Goal: Information Seeking & Learning: Find specific fact

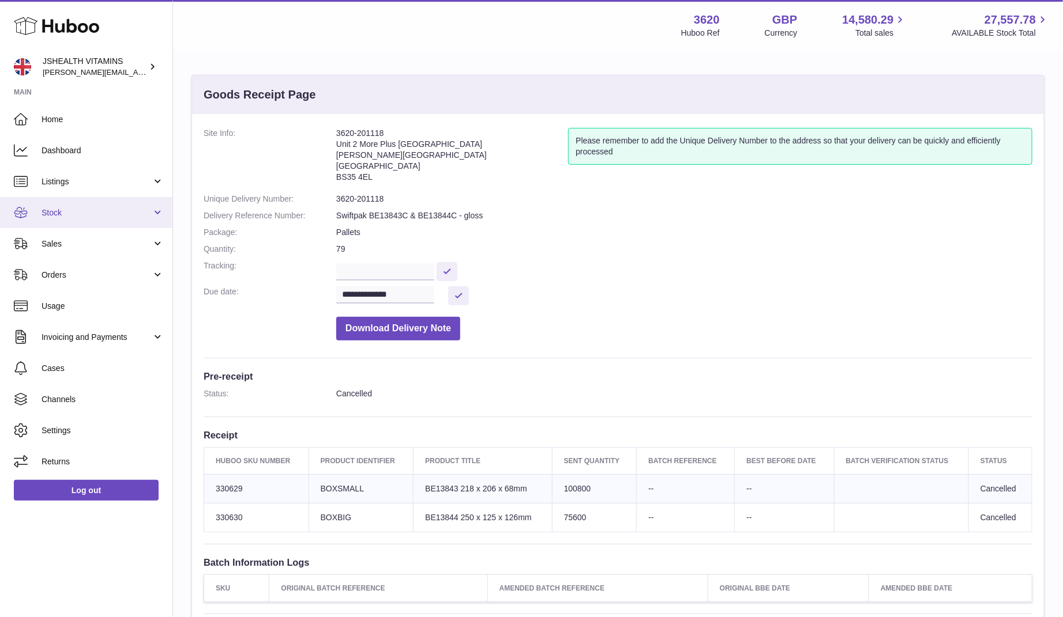
click at [82, 209] on span "Stock" at bounding box center [97, 213] width 110 height 11
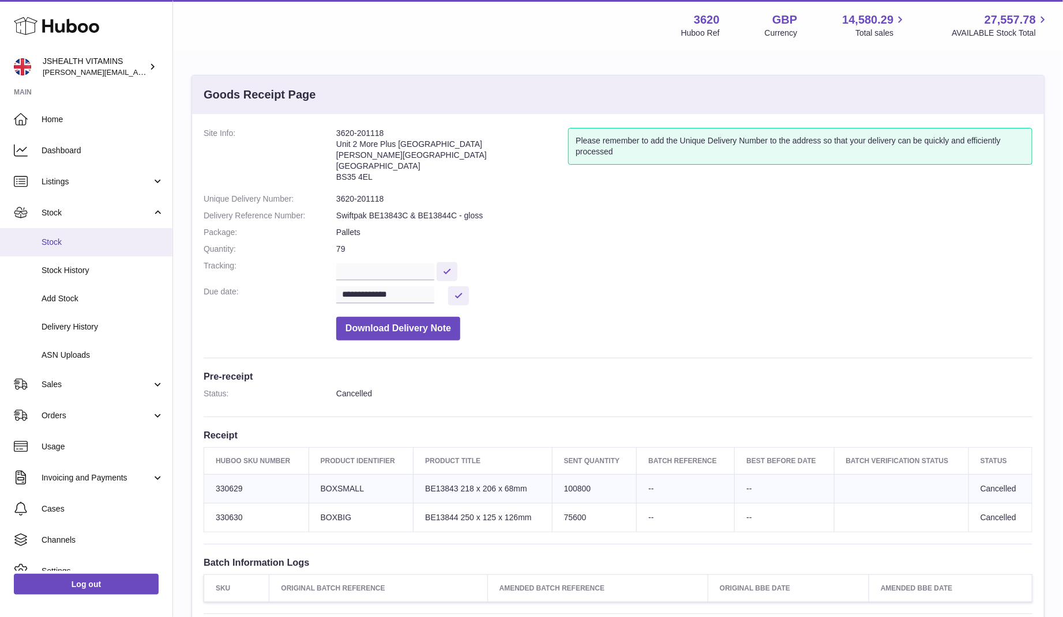
click at [69, 250] on link "Stock" at bounding box center [86, 242] width 172 height 28
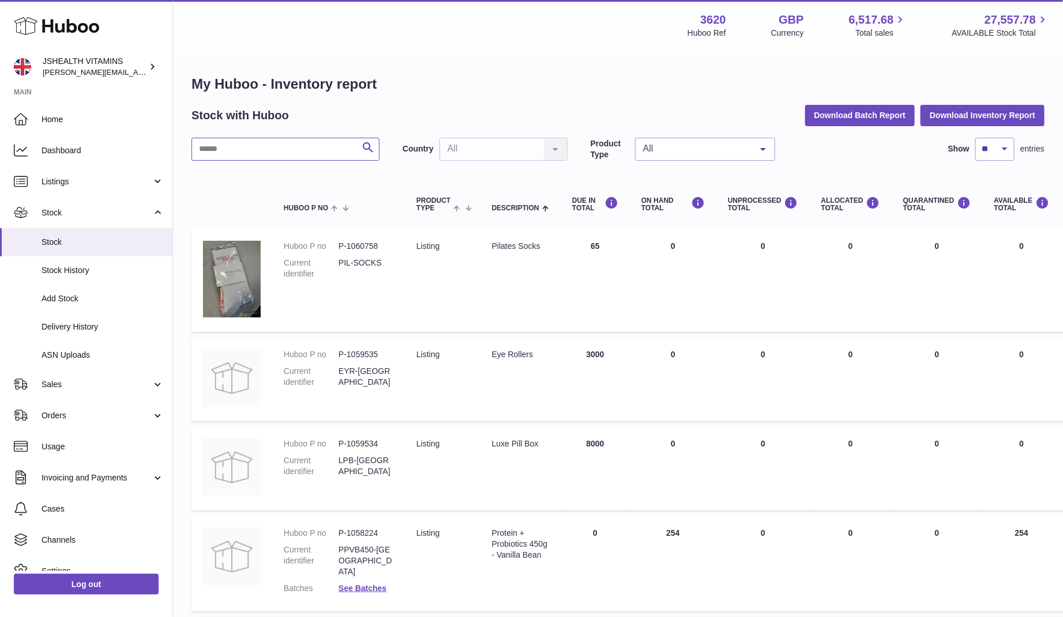
click at [310, 142] on input "text" at bounding box center [285, 149] width 188 height 23
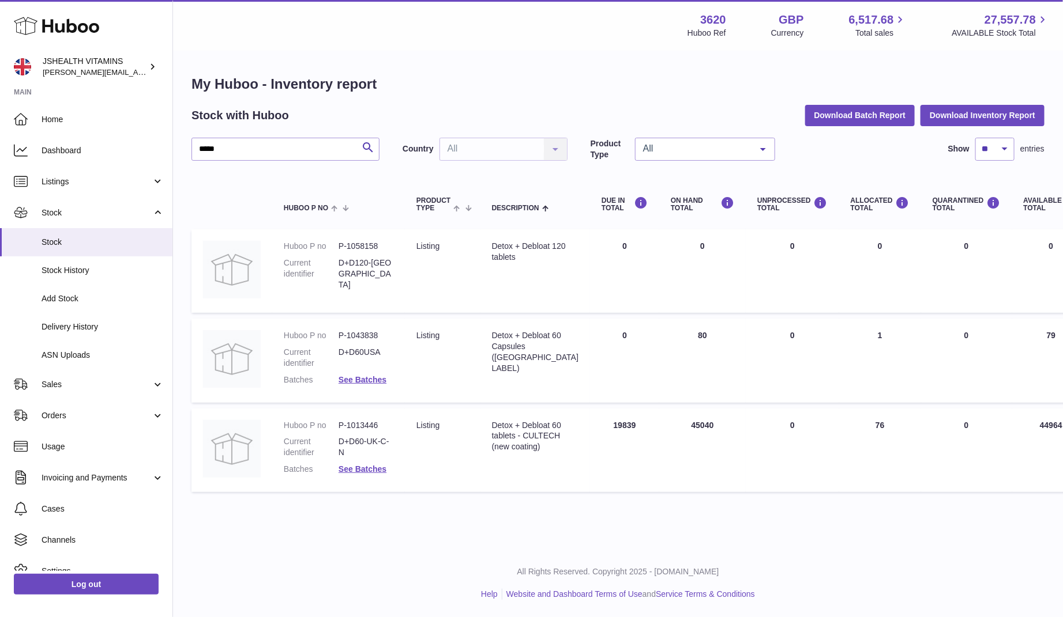
click at [530, 445] on div "Detox + Debloat 60 tablets - CULTECH (new coating)" at bounding box center [535, 436] width 86 height 33
copy tr "Detox + Debloat 60 tablets - CULTECH (new coating)"
click at [367, 421] on dd "P-1013446" at bounding box center [365, 425] width 55 height 11
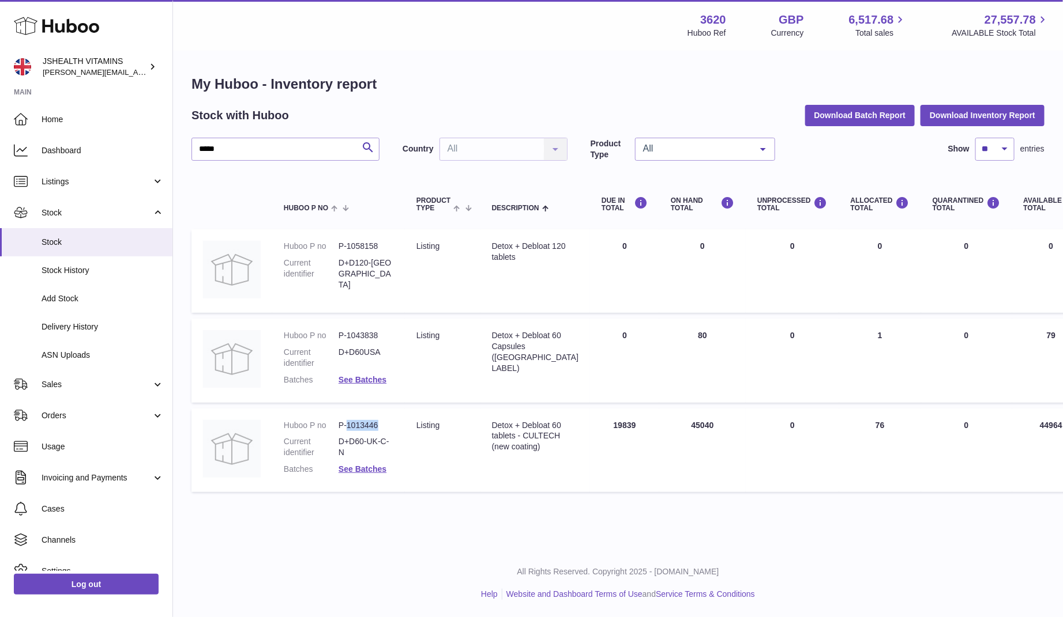
click at [367, 421] on dd "P-1013446" at bounding box center [365, 425] width 55 height 11
copy dl "P-1013446"
click at [344, 156] on input "*****" at bounding box center [285, 149] width 188 height 23
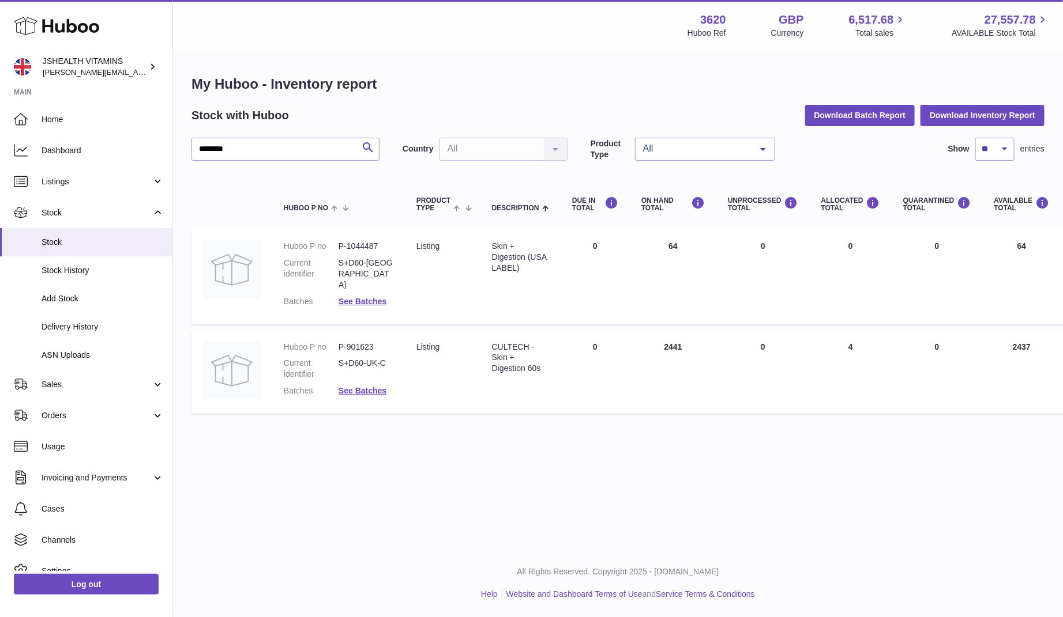
click at [517, 357] on div "CULTECH - Skin + Digestion 60s" at bounding box center [520, 358] width 57 height 33
copy tr "CULTECH - Skin + Digestion 60s"
click at [371, 342] on dd "P-901623" at bounding box center [365, 347] width 55 height 11
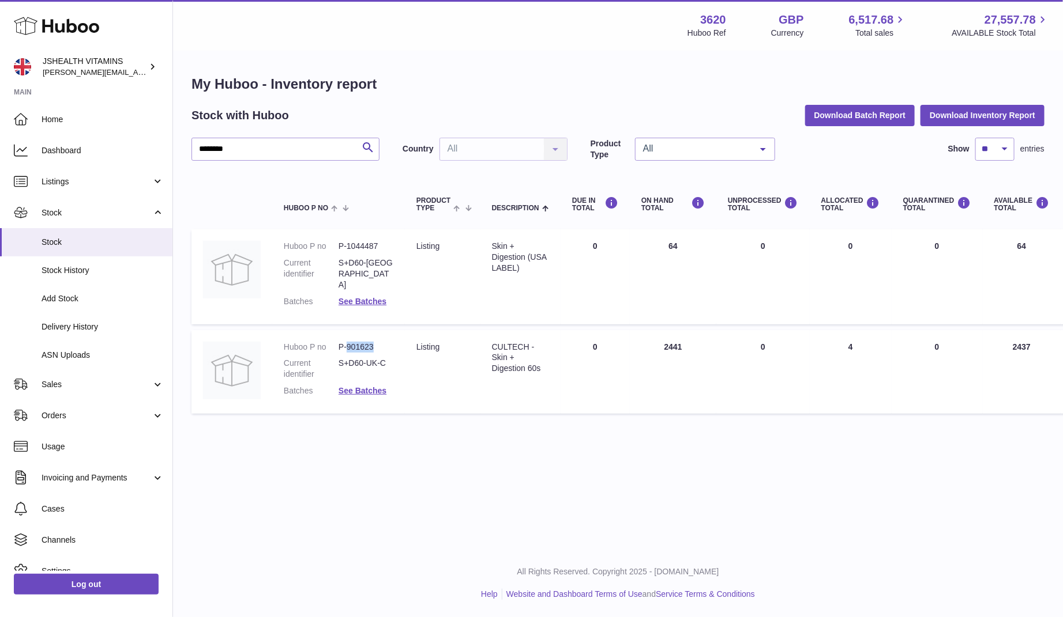
click at [371, 342] on dd "P-901623" at bounding box center [365, 347] width 55 height 11
copy dl "P-901623"
click at [340, 133] on div "My Huboo - Inventory report Stock with Huboo Download Batch Report Download Inv…" at bounding box center [617, 247] width 853 height 345
click at [340, 146] on input "********" at bounding box center [285, 149] width 188 height 23
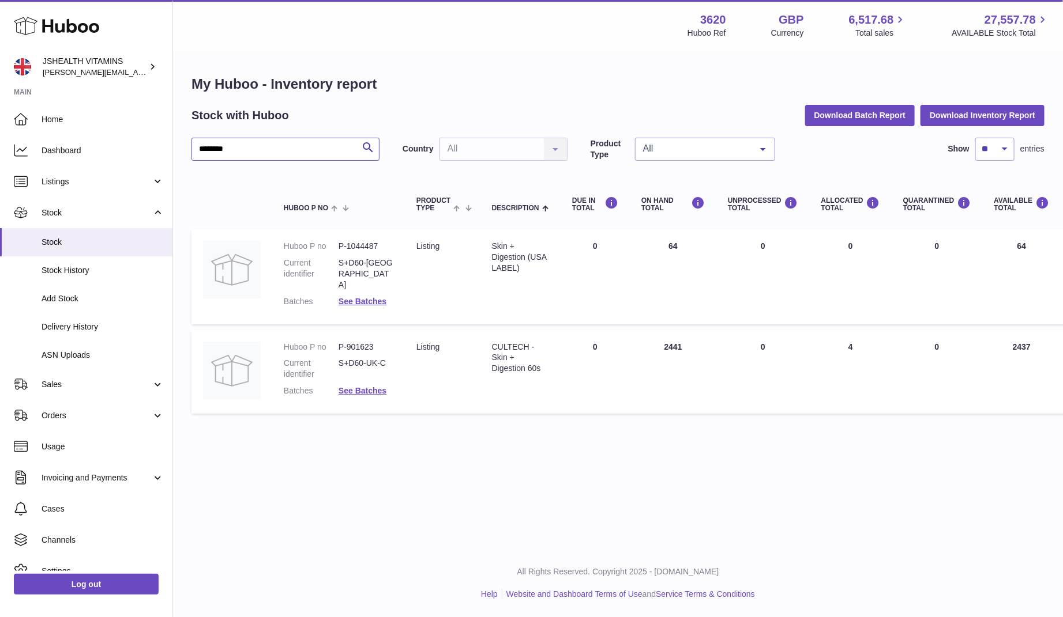
click at [340, 146] on input "********" at bounding box center [285, 149] width 188 height 23
type input "*****"
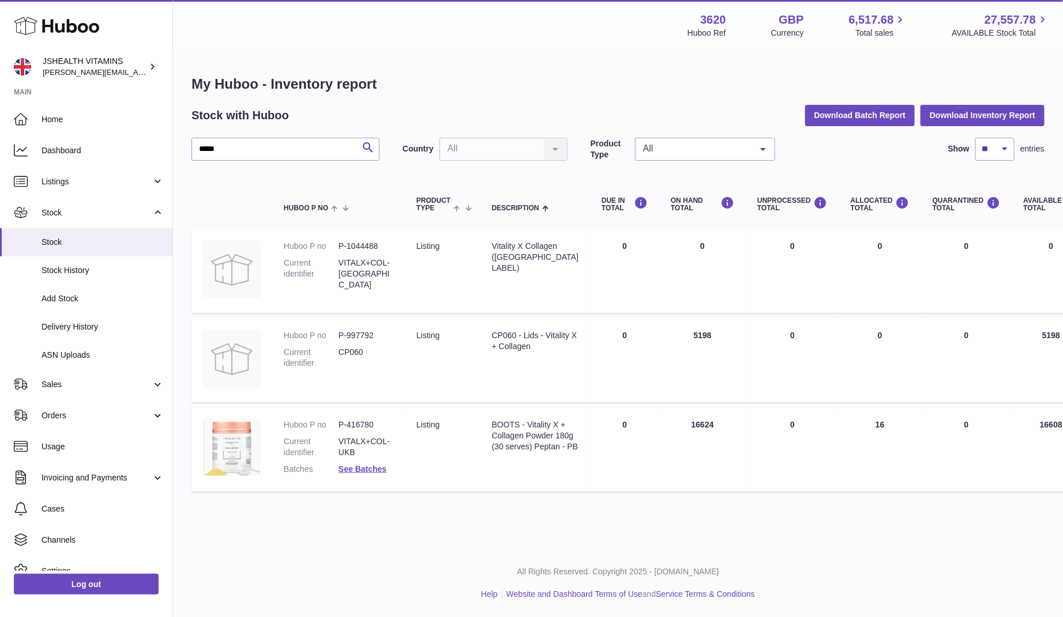
click at [502, 427] on div "BOOTS - Vitality X + Collagen Powder 180g (30 serves) Peptan - PB" at bounding box center [535, 436] width 86 height 33
copy tr "BOOTS - Vitality X + Collagen Powder 180g (30 serves) Peptan - PB"
click at [367, 429] on dd "P-416780" at bounding box center [365, 425] width 55 height 11
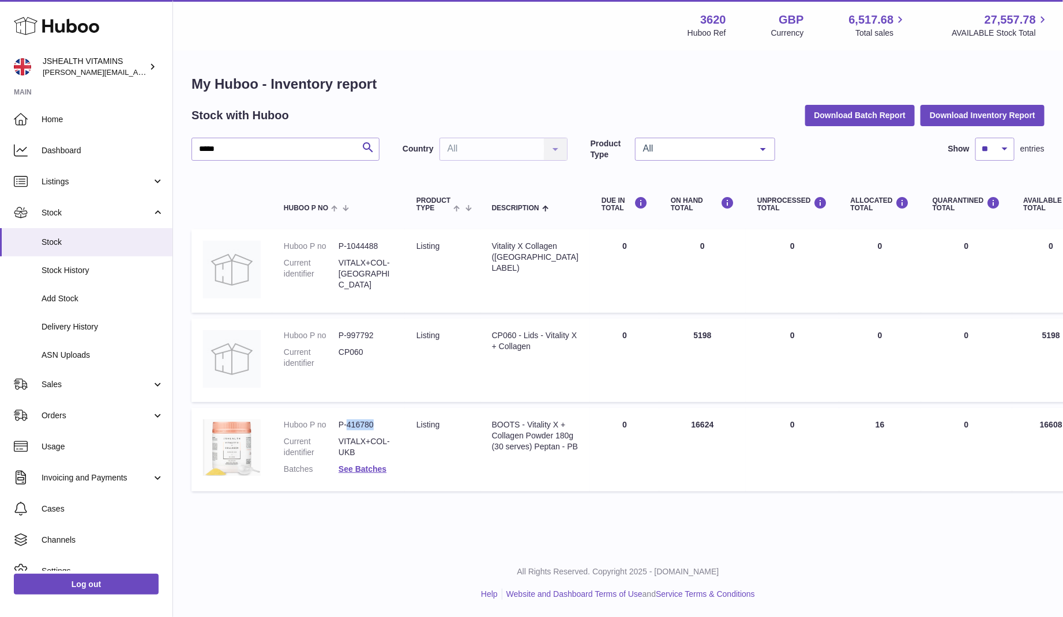
click at [367, 429] on dd "P-416780" at bounding box center [365, 425] width 55 height 11
copy dl "P-416780"
